Goal: Navigation & Orientation: Go to known website

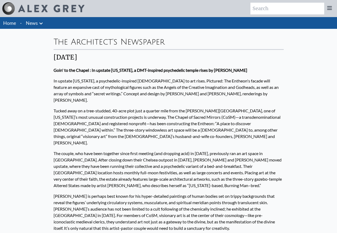
click at [77, 213] on p "Alex Grey is perhaps best known for his hyper-detailed paintings of human bodie…" at bounding box center [169, 211] width 230 height 43
